Goal: Task Accomplishment & Management: Manage account settings

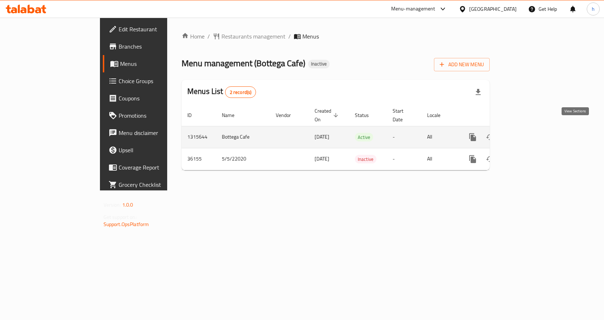
click at [529, 133] on icon "enhanced table" at bounding box center [524, 137] width 9 height 9
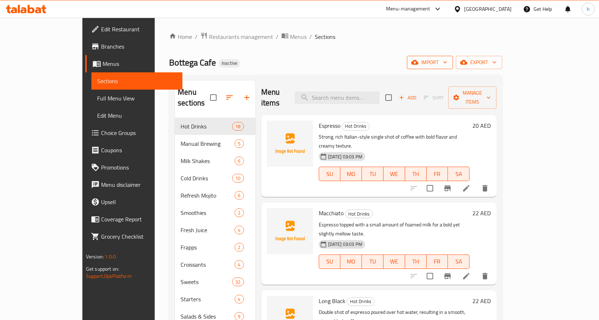
click at [447, 61] on span "import" at bounding box center [429, 62] width 35 height 9
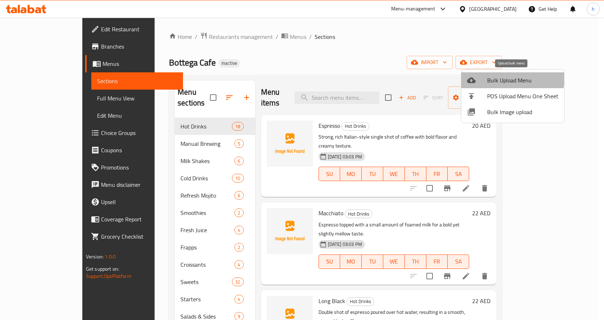
click at [509, 78] on span "Bulk Upload Menu" at bounding box center [522, 80] width 71 height 9
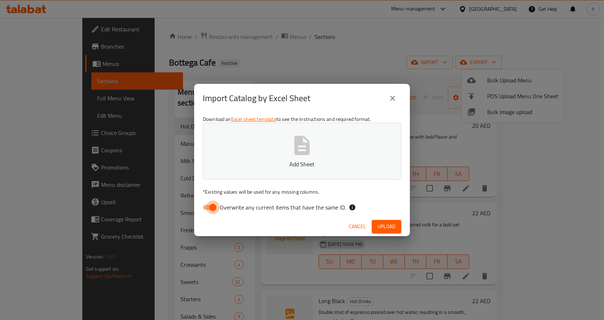
click at [210, 208] on input "Overwrite any current items that have the same ID." at bounding box center [212, 207] width 41 height 14
checkbox input "false"
click at [392, 227] on span "Upload" at bounding box center [387, 226] width 18 height 9
click at [397, 101] on icon "close" at bounding box center [392, 98] width 9 height 9
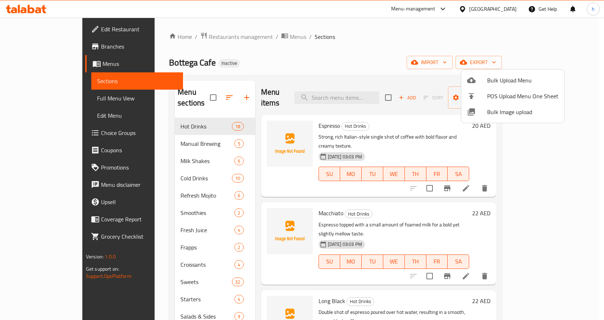
click at [521, 60] on div at bounding box center [302, 160] width 604 height 320
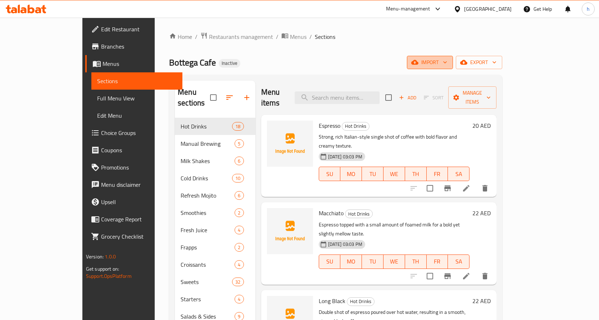
click at [447, 63] on span "import" at bounding box center [429, 62] width 35 height 9
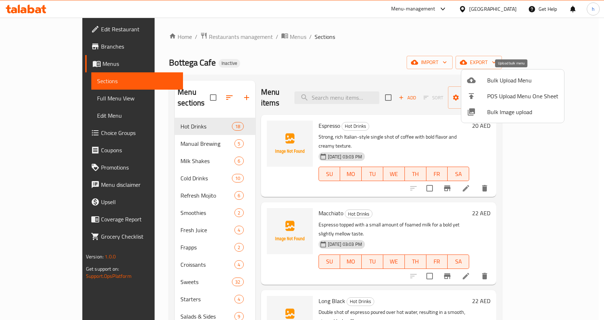
click at [504, 78] on span "Bulk Upload Menu" at bounding box center [522, 80] width 71 height 9
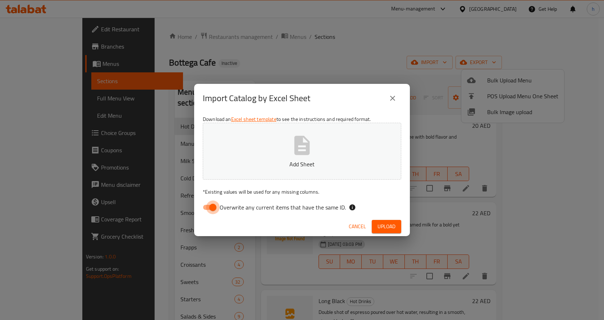
click at [214, 206] on input "Overwrite any current items that have the same ID." at bounding box center [212, 207] width 41 height 14
checkbox input "false"
click at [388, 225] on span "Upload" at bounding box center [387, 226] width 18 height 9
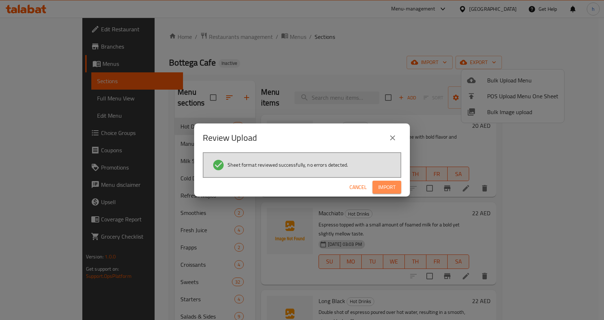
click at [386, 188] on span "Import" at bounding box center [386, 187] width 17 height 9
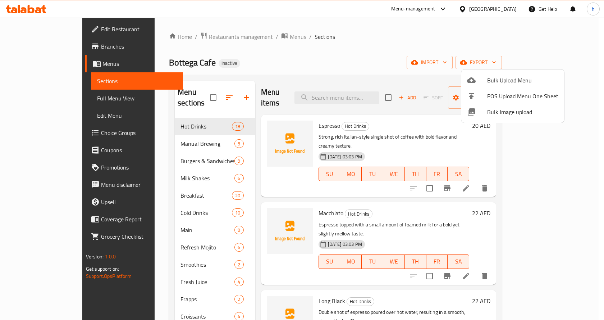
drag, startPoint x: 189, startPoint y: 230, endPoint x: 187, endPoint y: 195, distance: 34.6
click at [187, 195] on div at bounding box center [302, 160] width 604 height 320
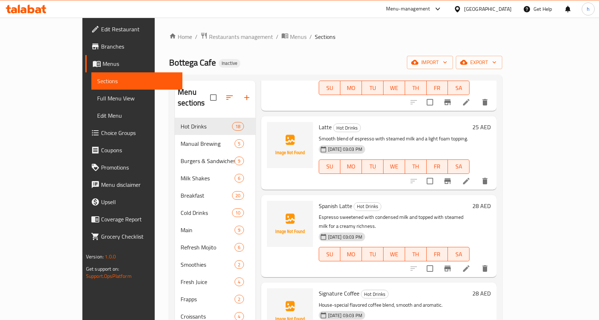
scroll to position [683, 0]
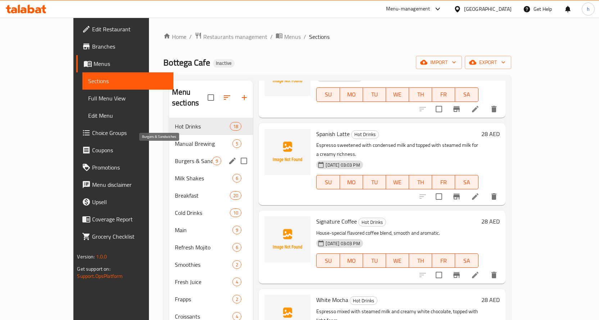
click at [175, 156] on span "Burgers & Sandwiches" at bounding box center [194, 160] width 38 height 9
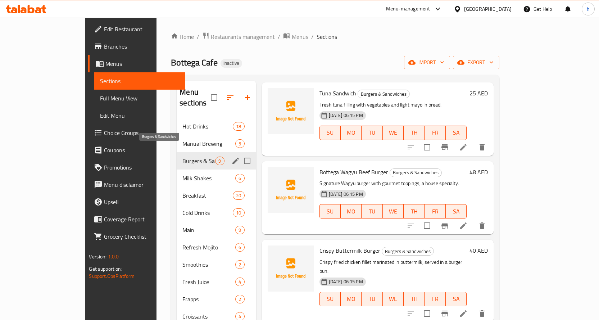
scroll to position [405, 0]
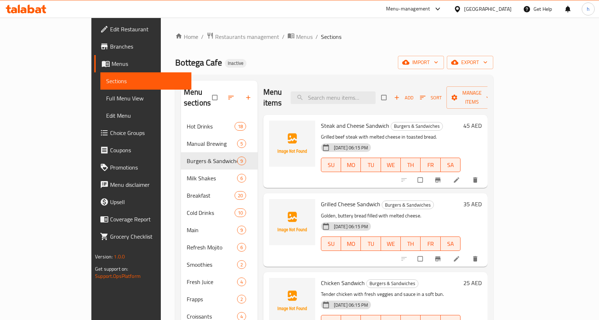
click at [106, 99] on span "Full Menu View" at bounding box center [145, 98] width 79 height 9
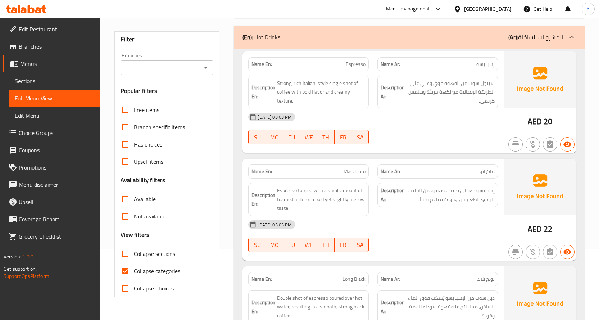
scroll to position [72, 0]
click at [129, 269] on input "Collapse categories" at bounding box center [124, 269] width 17 height 17
checkbox input "false"
click at [127, 250] on input "Collapse sections" at bounding box center [124, 252] width 17 height 17
checkbox input "true"
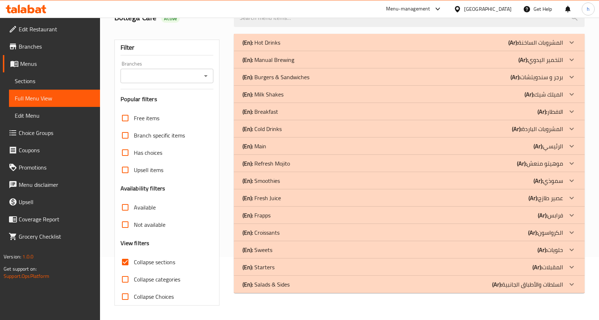
scroll to position [63, 0]
click at [264, 77] on p "(En): Burgers & Sandwiches" at bounding box center [275, 77] width 67 height 9
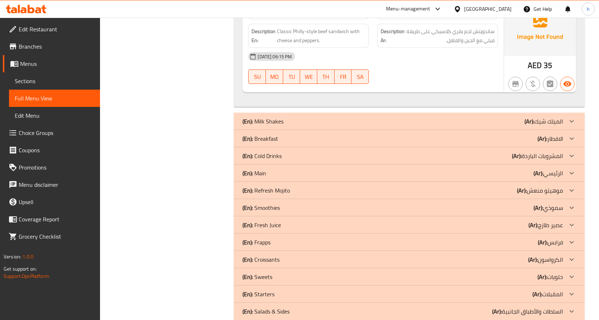
scroll to position [1084, 0]
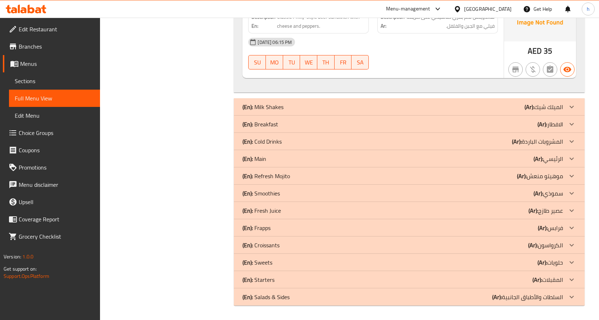
click at [268, 121] on p "(En): Breakfast" at bounding box center [260, 124] width 36 height 9
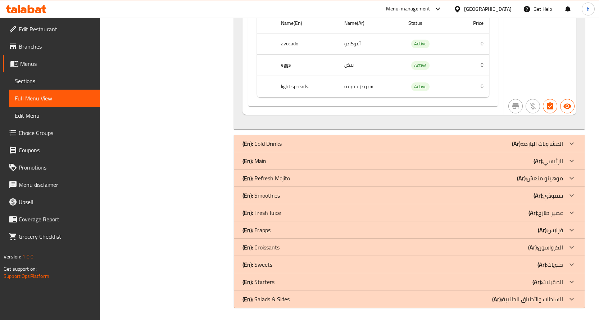
scroll to position [3359, 0]
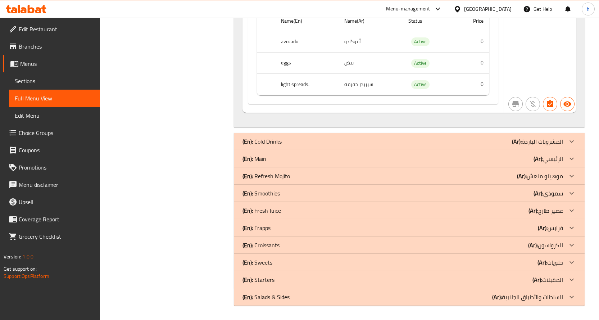
drag, startPoint x: 294, startPoint y: 158, endPoint x: 316, endPoint y: 169, distance: 24.4
click at [294, 158] on div "(En): Main (Ar): الرئيسي" at bounding box center [402, 158] width 320 height 9
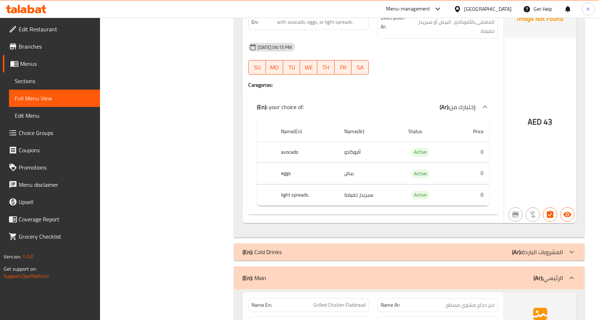
scroll to position [3236, 0]
